Goal: Download file/media

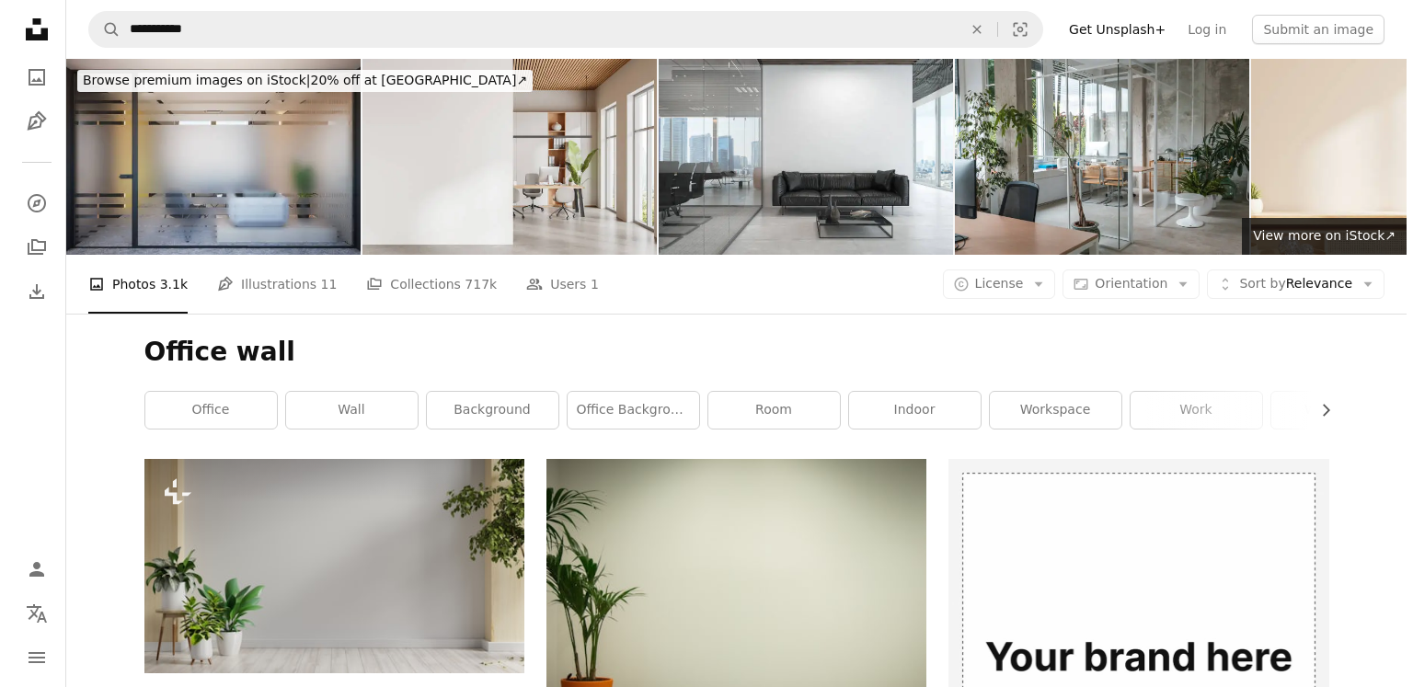
scroll to position [286, 0]
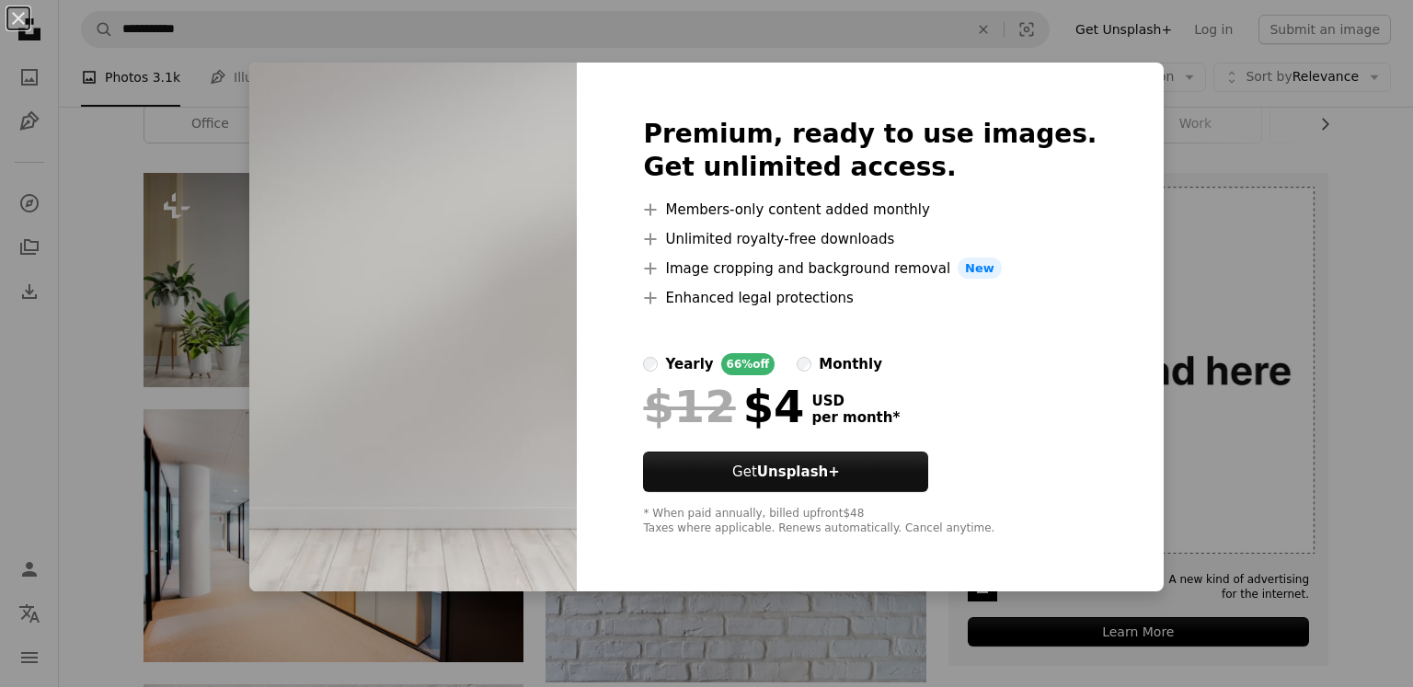
click at [141, 261] on div "An X shape Premium, ready to use images. Get unlimited access. A plus sign Memb…" at bounding box center [706, 343] width 1413 height 687
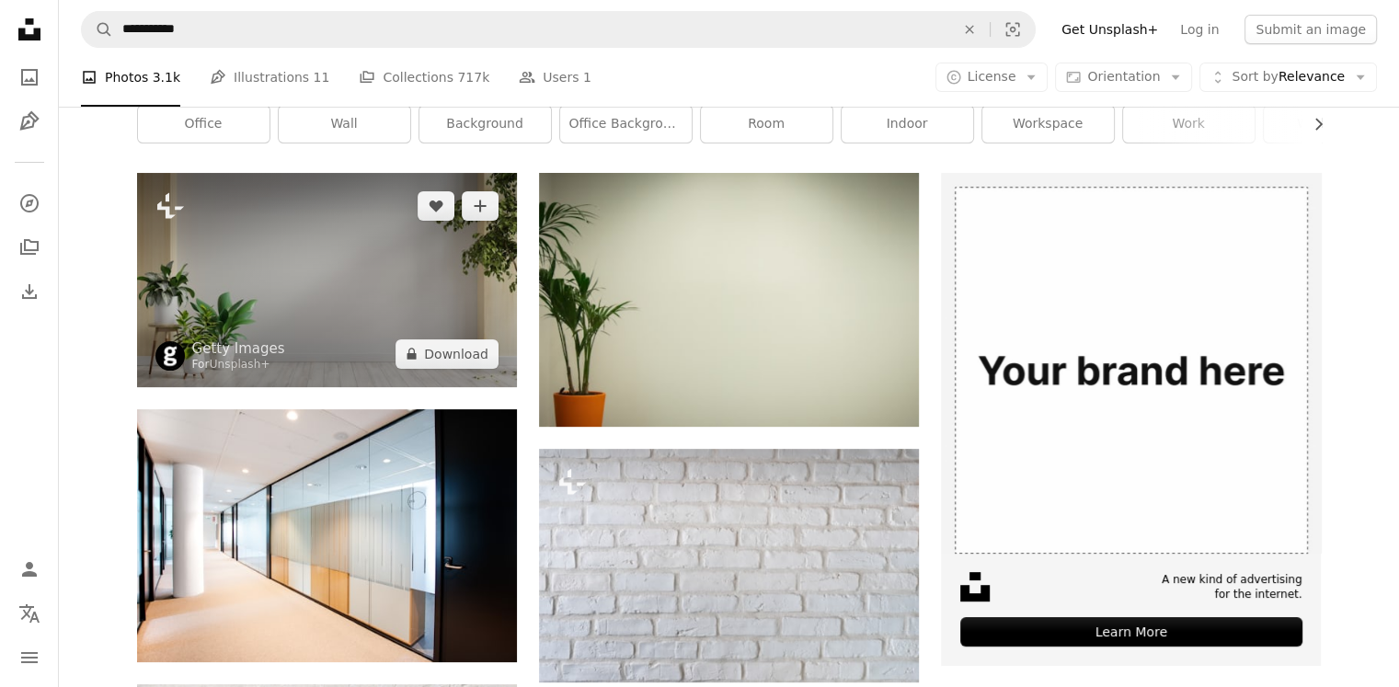
click at [168, 275] on img at bounding box center [327, 279] width 380 height 213
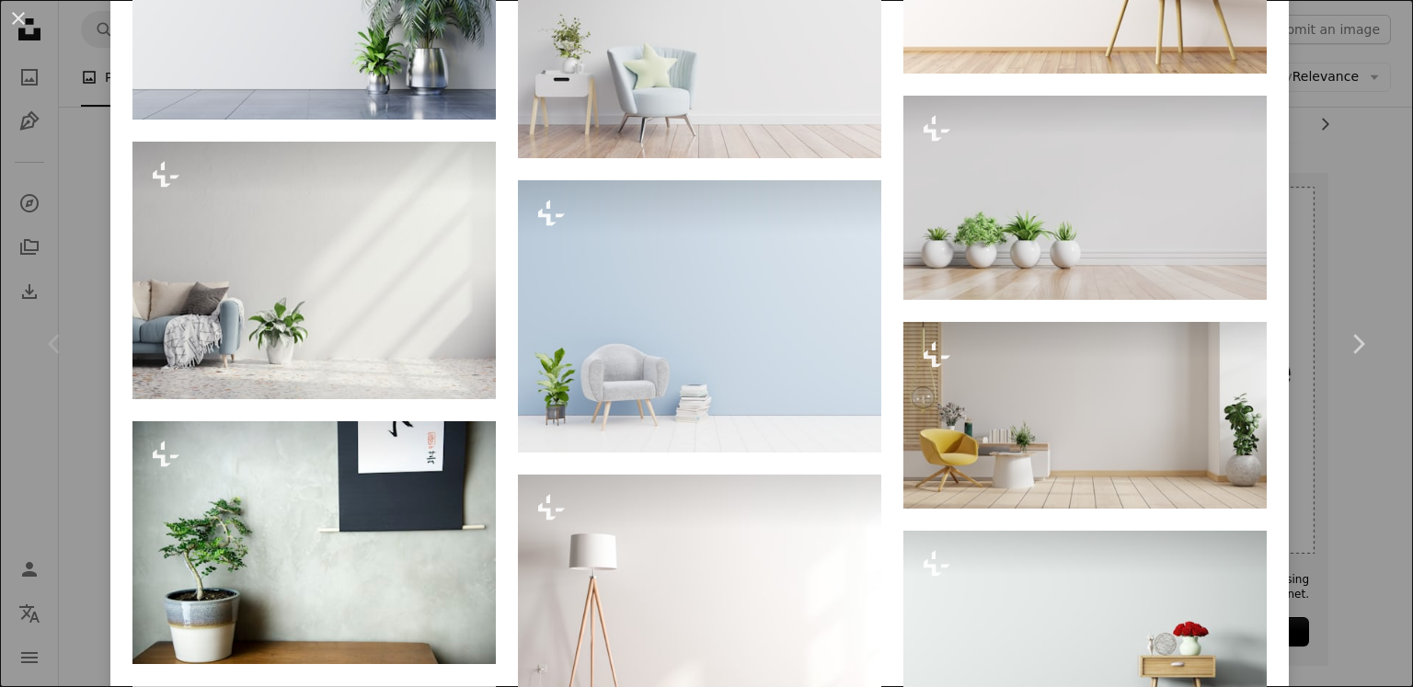
scroll to position [1604, 0]
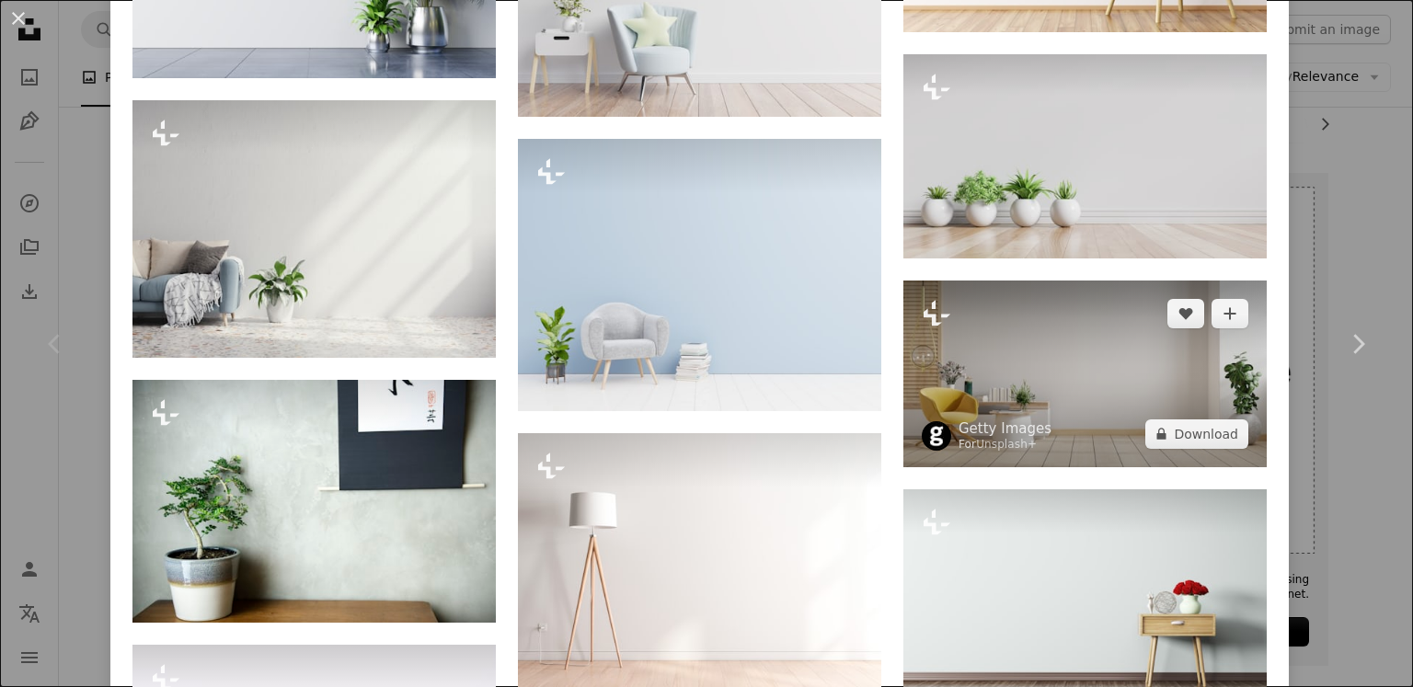
click at [1087, 410] on img at bounding box center [1084, 373] width 363 height 187
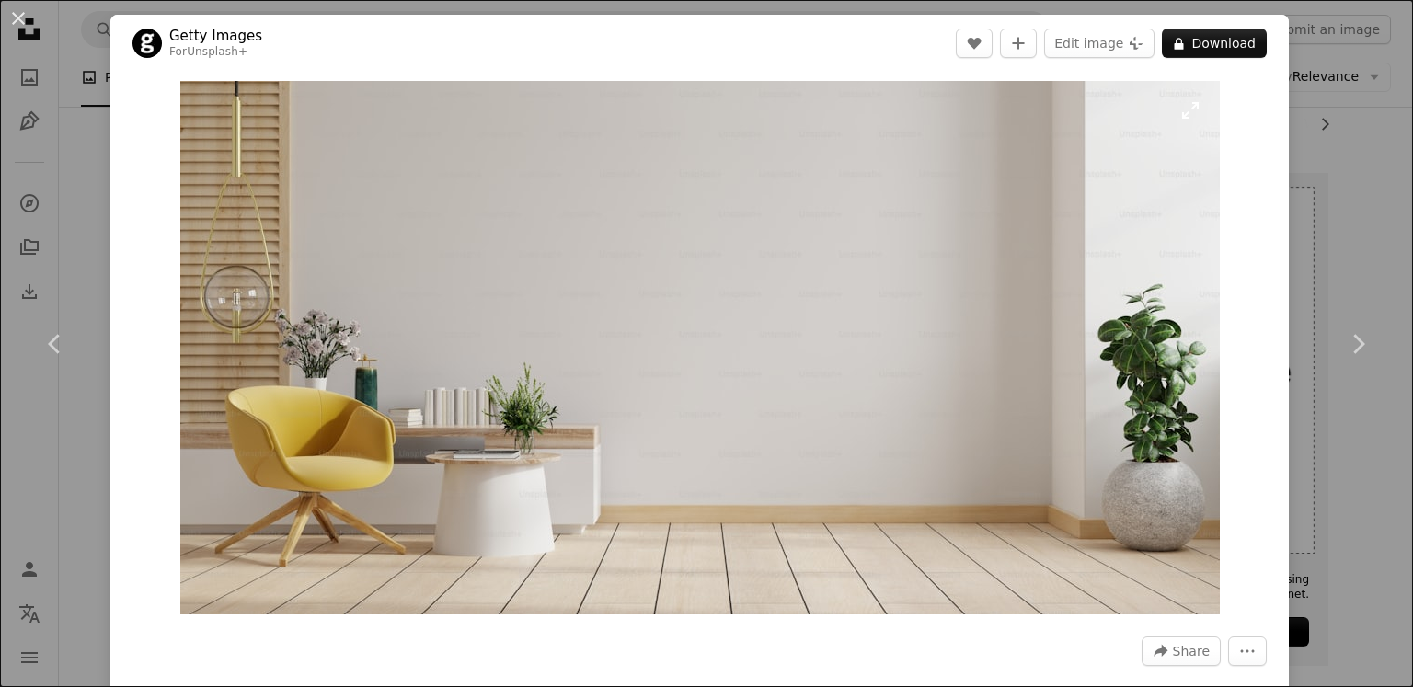
click at [544, 288] on img "Zoom in on this image" at bounding box center [699, 347] width 1039 height 533
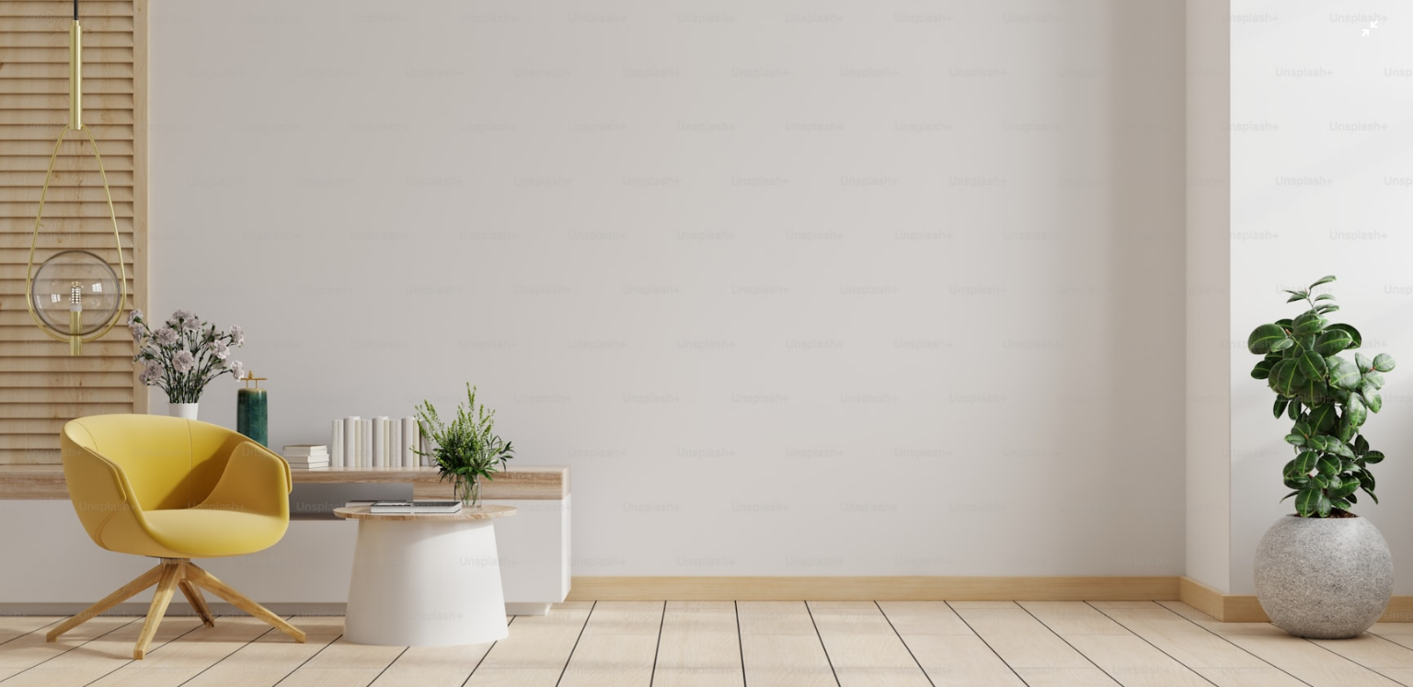
scroll to position [12, 0]
